Goal: Task Accomplishment & Management: Complete application form

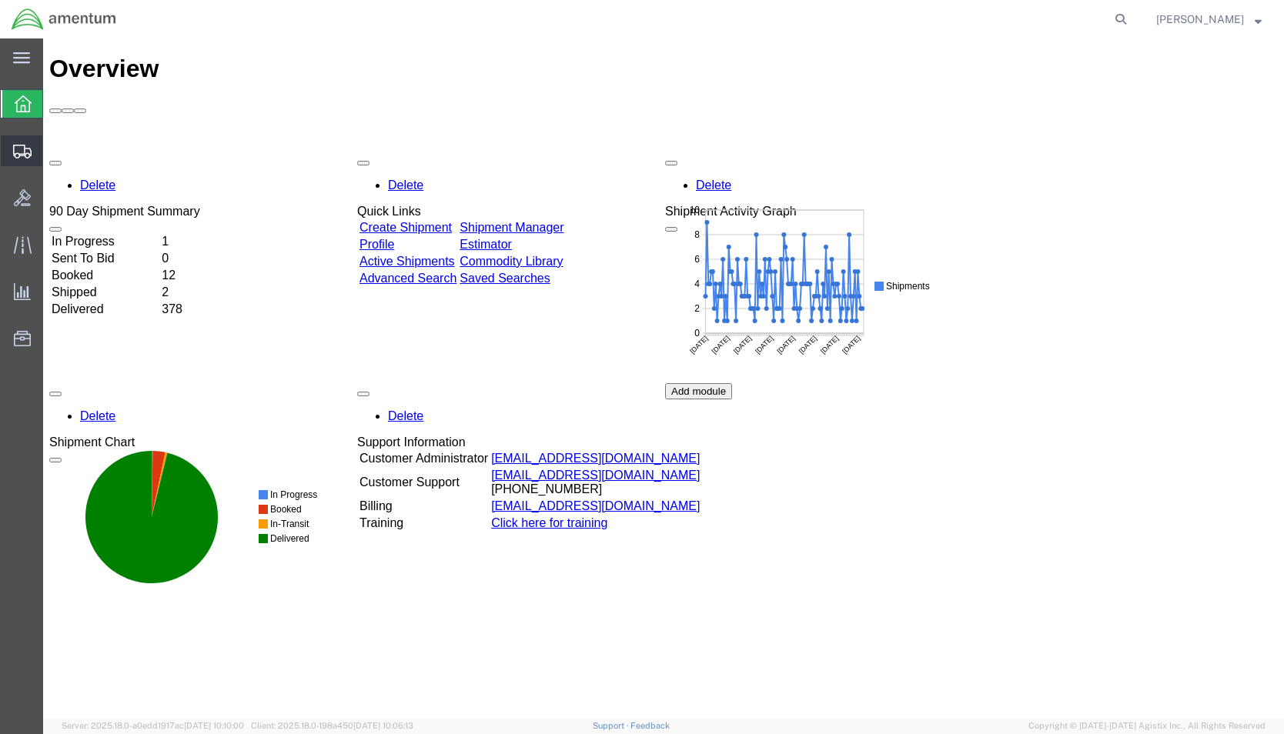
click at [0, 0] on span "Shipment Manager" at bounding box center [0, 0] width 0 height 0
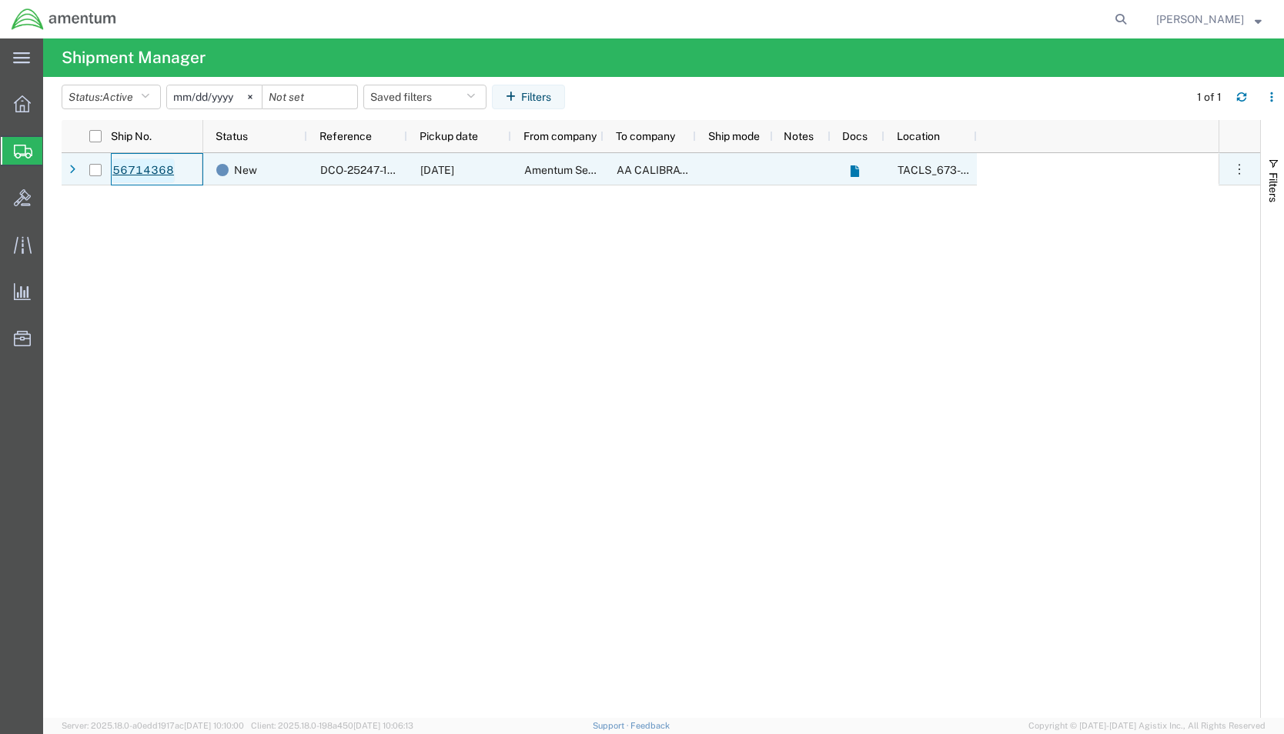
click at [125, 162] on link "56714368" at bounding box center [143, 171] width 63 height 25
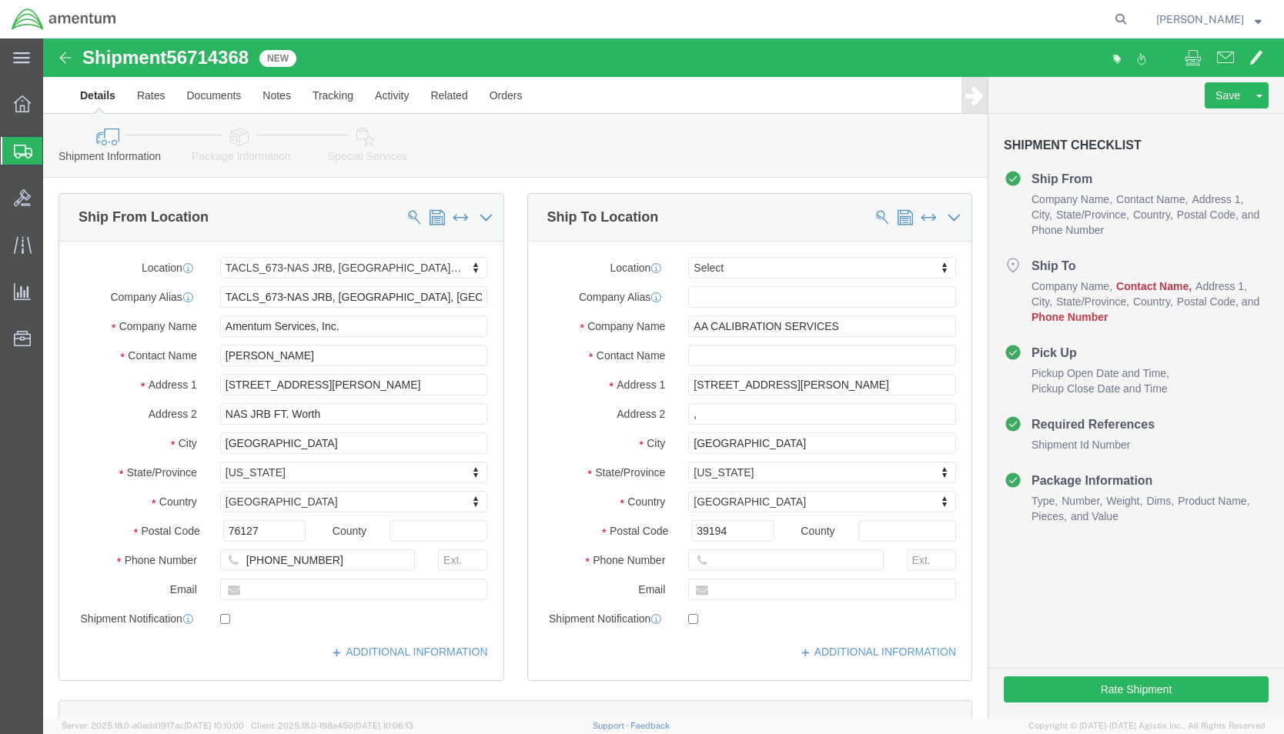
select select "42735"
select select
click input "text"
type input "c"
type input "CALIBRATION TEAM"
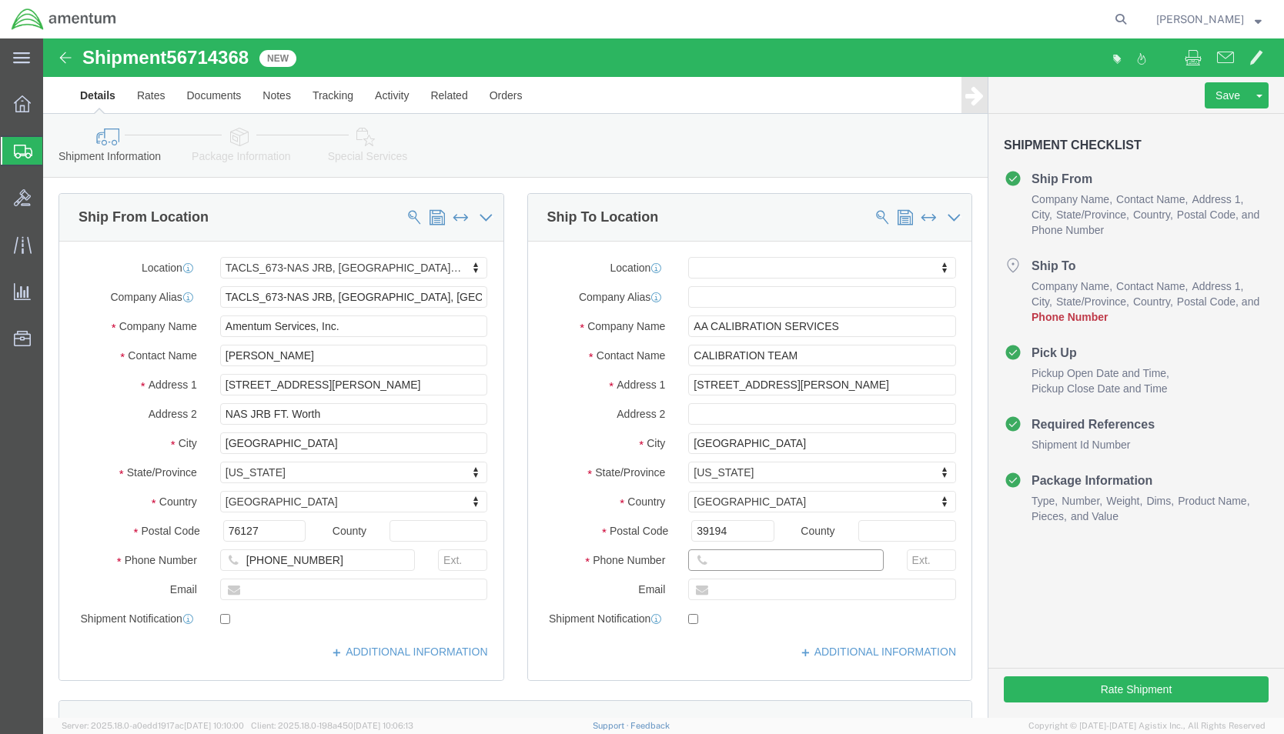
click input "text"
type input "[PHONE_NUMBER]"
click div "Location My Profile Location [PHONE_NUMBER] [PHONE_NUMBER] [PHONE_NUMBER] [PHON…"
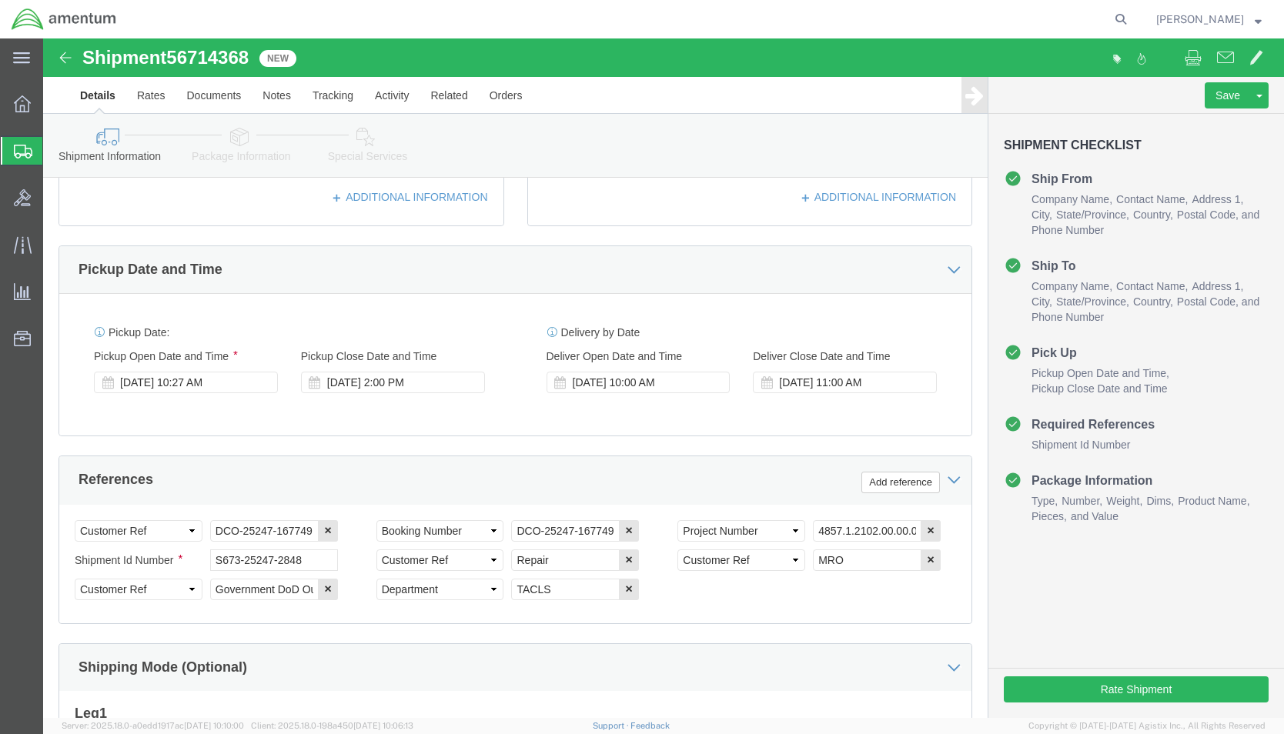
scroll to position [462, 0]
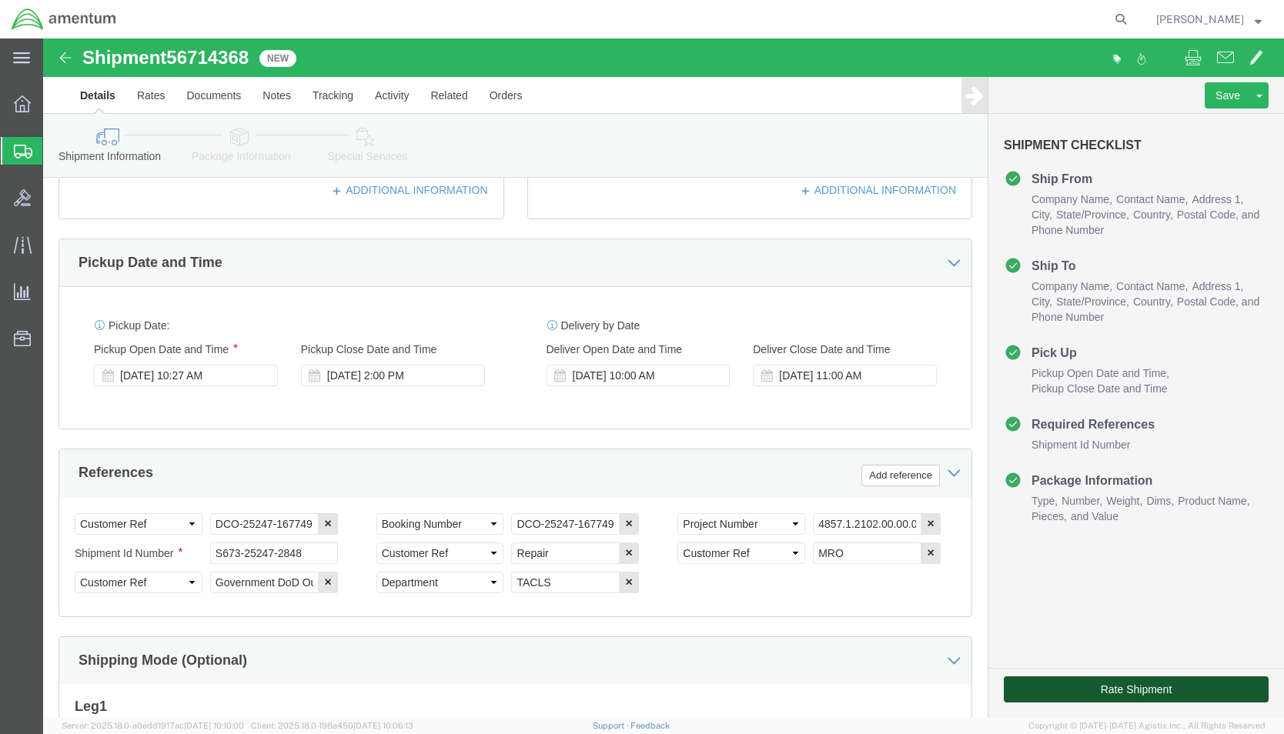
click button "Rate Shipment"
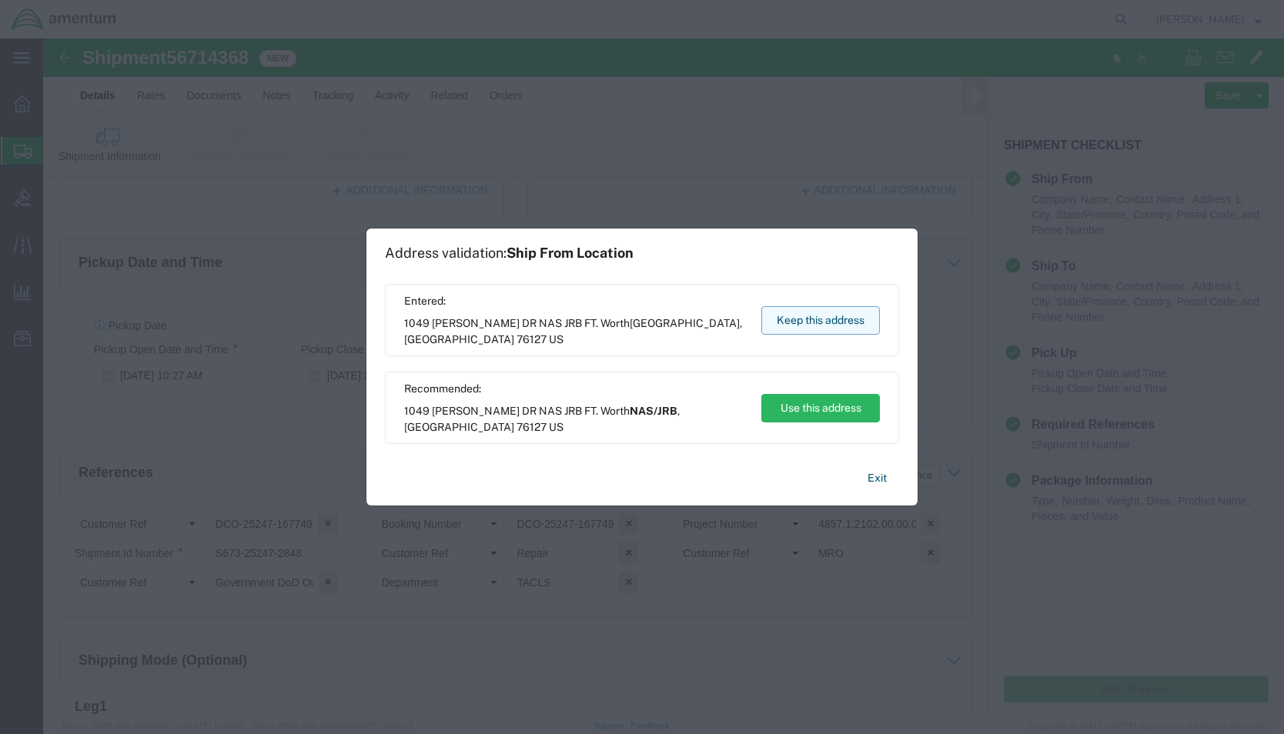
click at [818, 327] on button "Keep this address" at bounding box center [820, 320] width 119 height 28
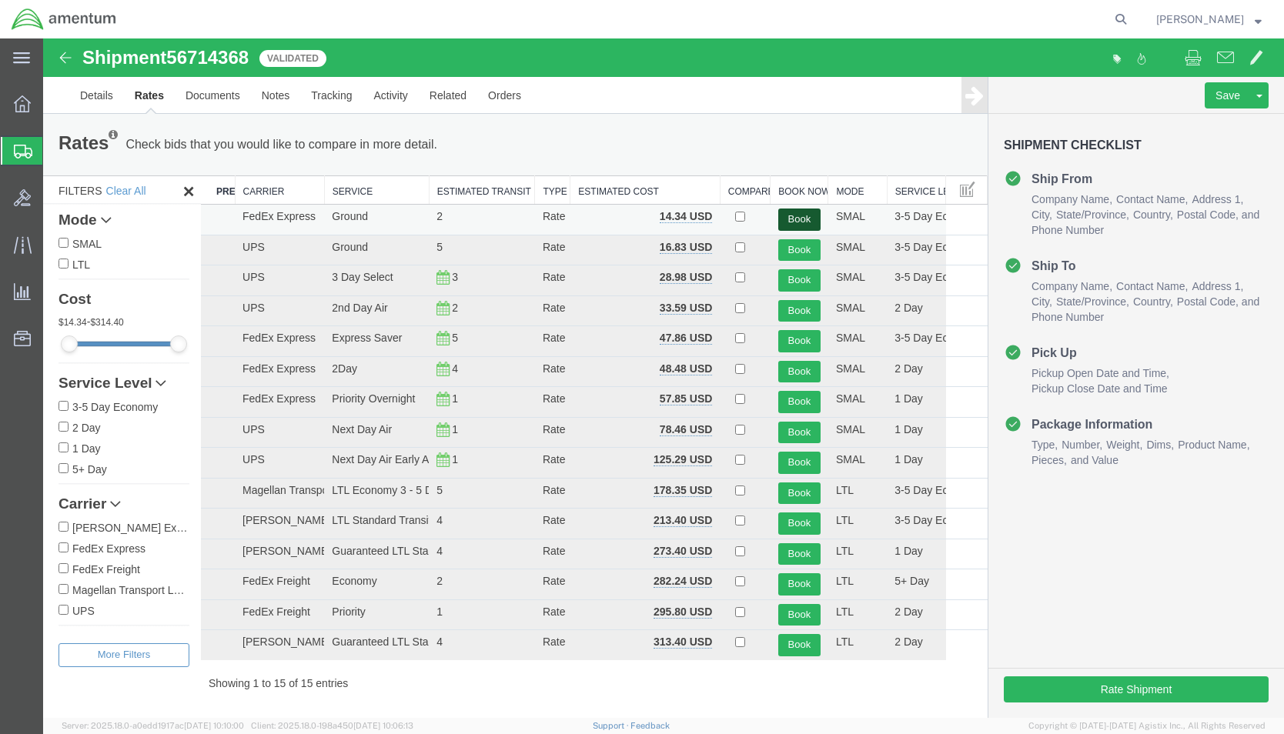
click at [792, 219] on button "Book" at bounding box center [799, 220] width 42 height 22
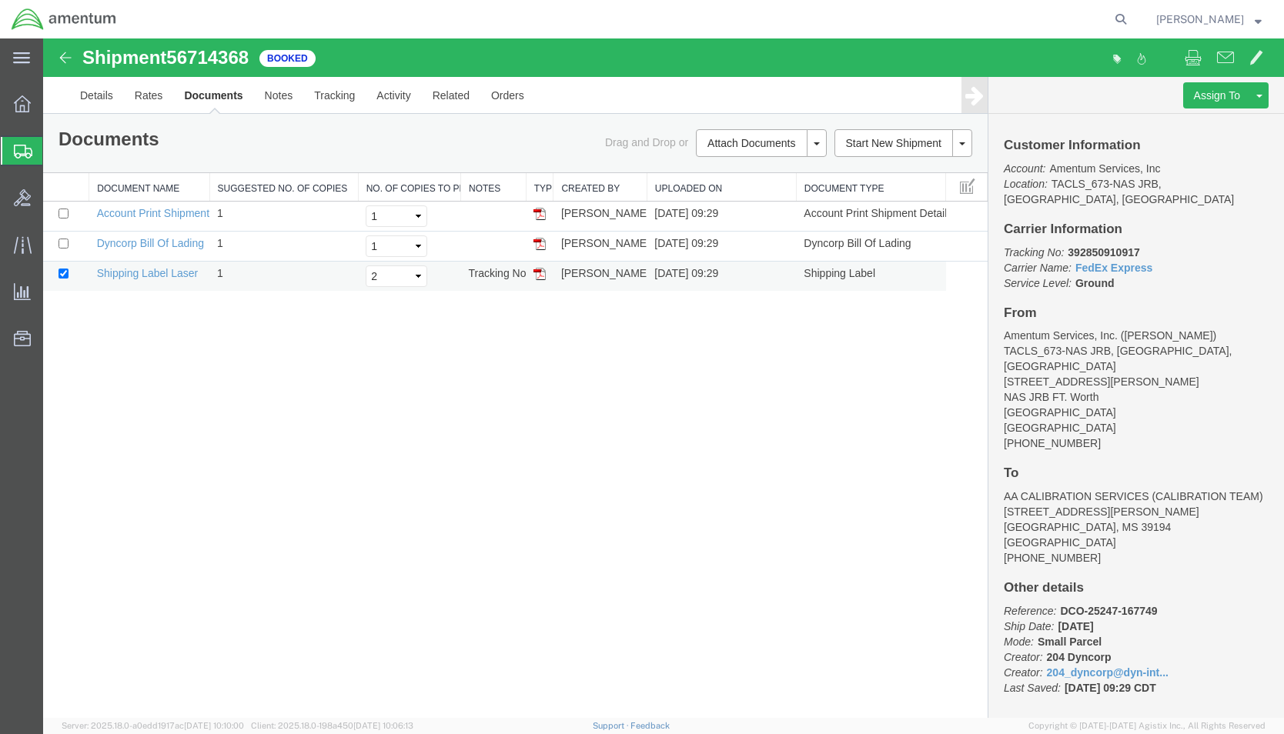
click at [540, 273] on img at bounding box center [540, 274] width 12 height 12
